Goal: Register for event/course

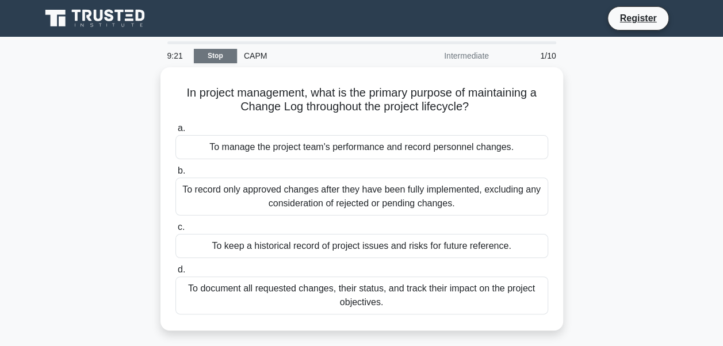
click at [210, 60] on link "Stop" at bounding box center [215, 56] width 43 height 14
click at [213, 56] on link "Stop" at bounding box center [215, 56] width 43 height 14
